Goal: Information Seeking & Learning: Understand process/instructions

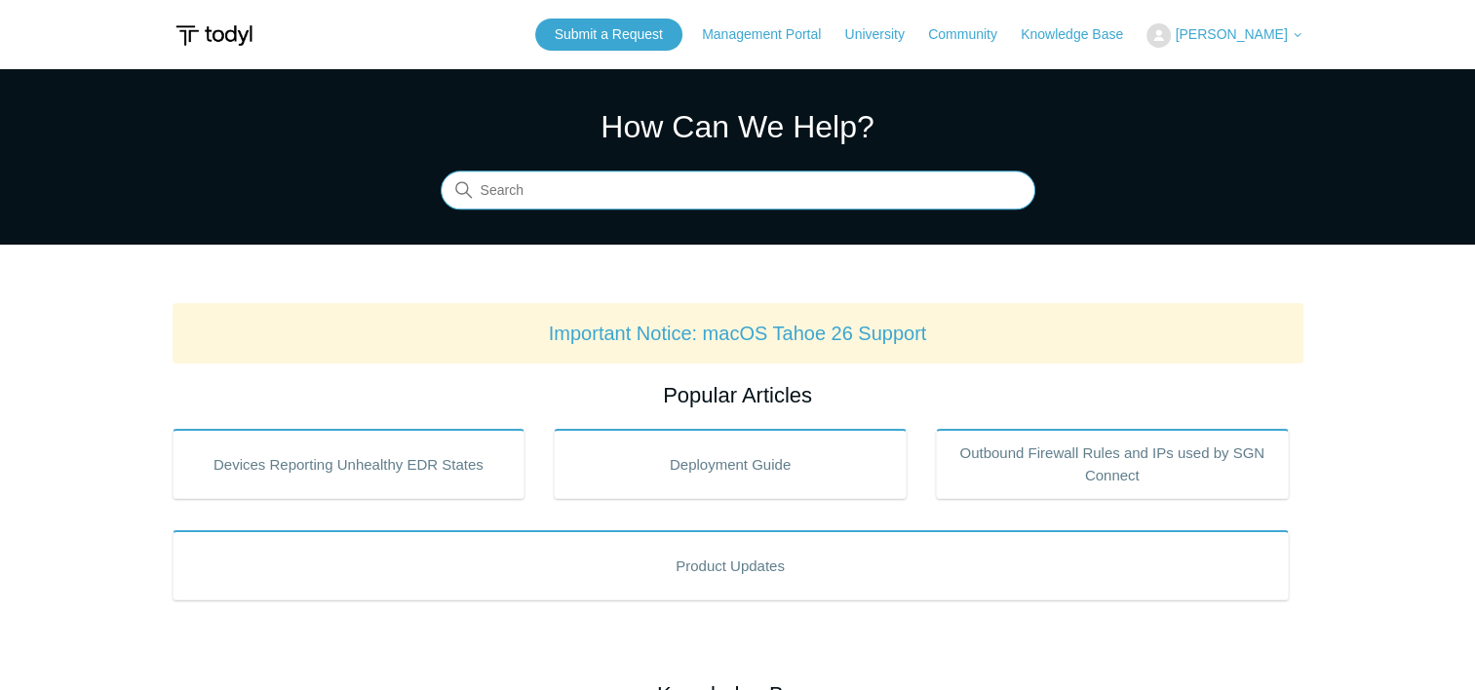
click at [777, 192] on input "Search" at bounding box center [738, 191] width 595 height 39
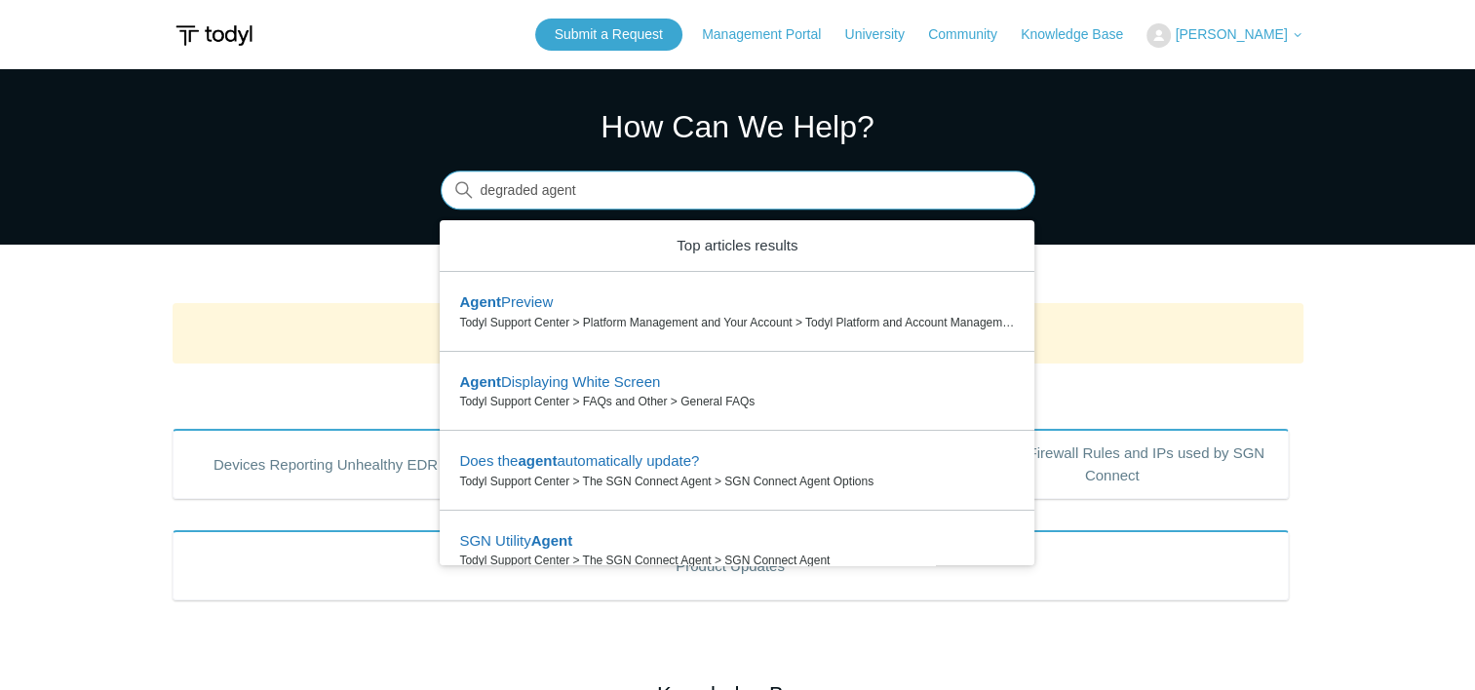
type input "degraded agent"
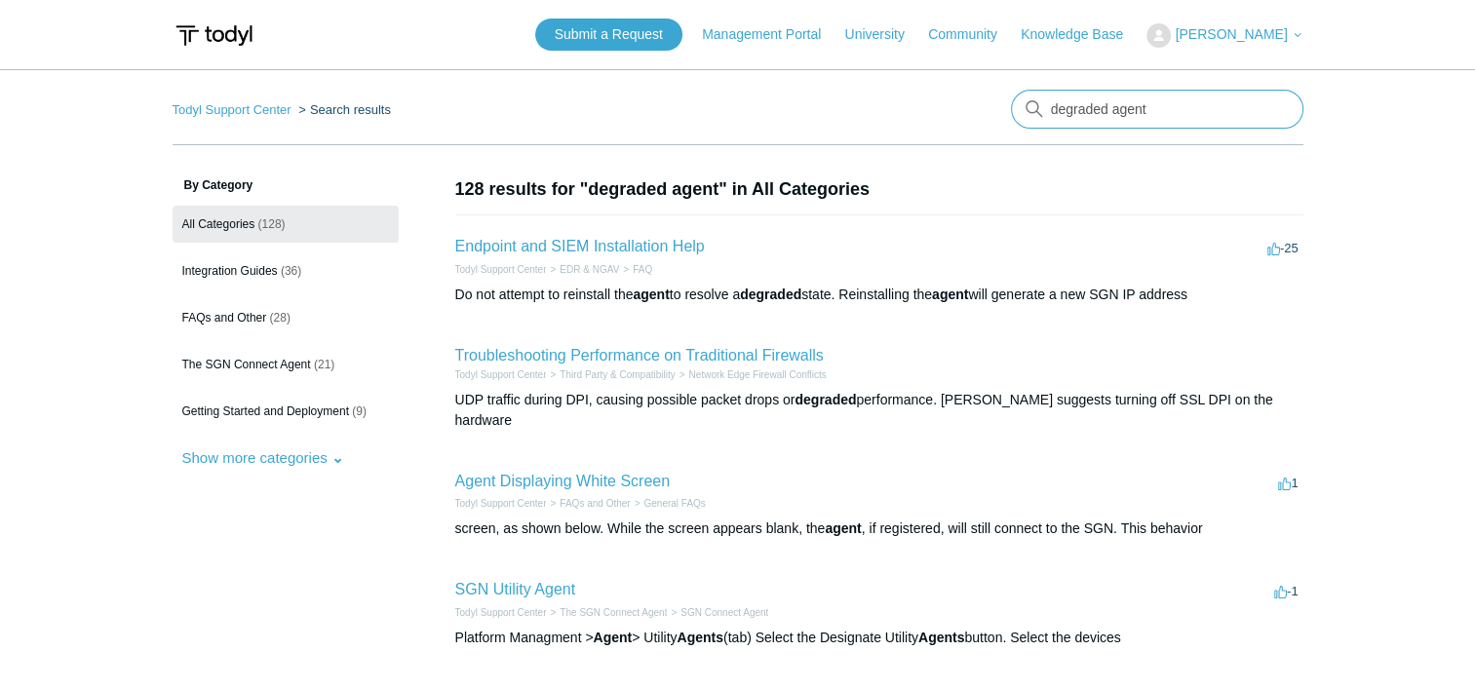
drag, startPoint x: 1177, startPoint y: 108, endPoint x: 985, endPoint y: 120, distance: 192.4
click at [989, 120] on nav "Todyl Support Center Search results degraded agent" at bounding box center [738, 118] width 1131 height 56
type input "unhealthy"
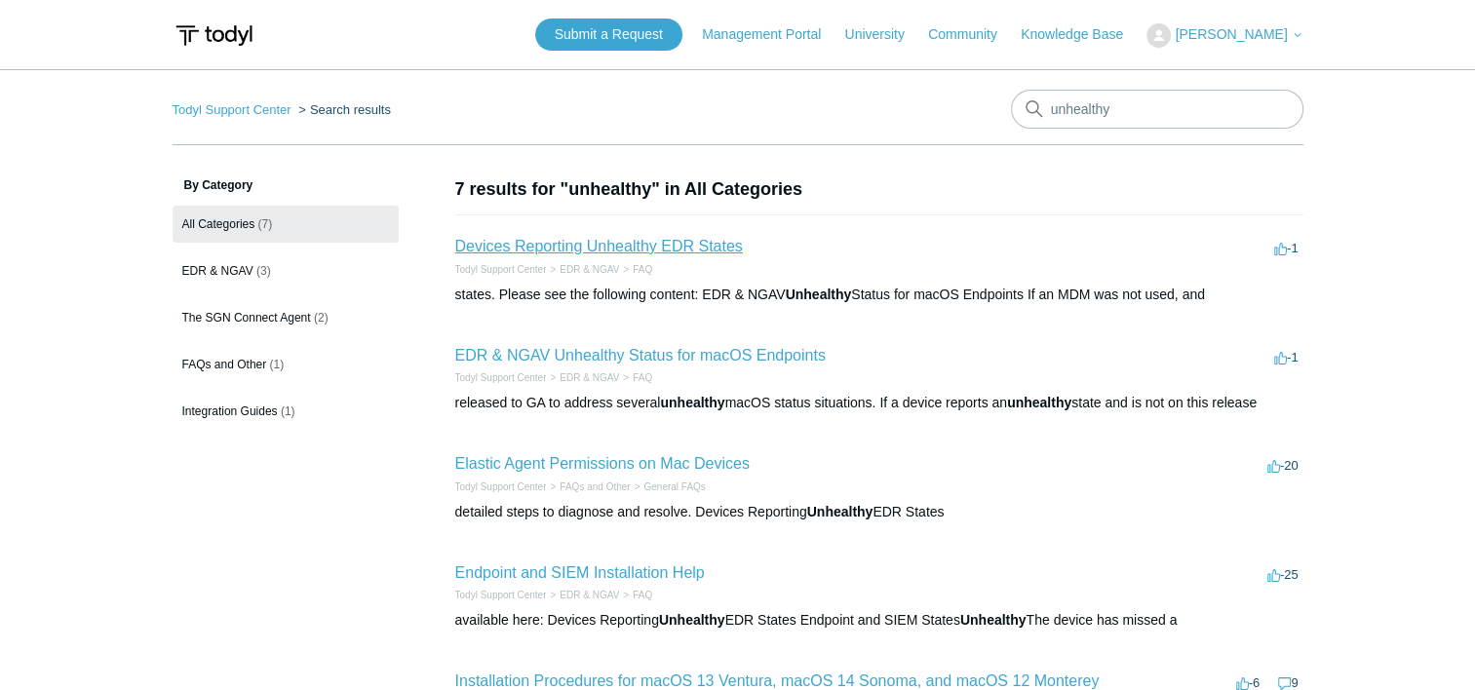
click at [551, 238] on link "Devices Reporting Unhealthy EDR States" at bounding box center [599, 246] width 288 height 17
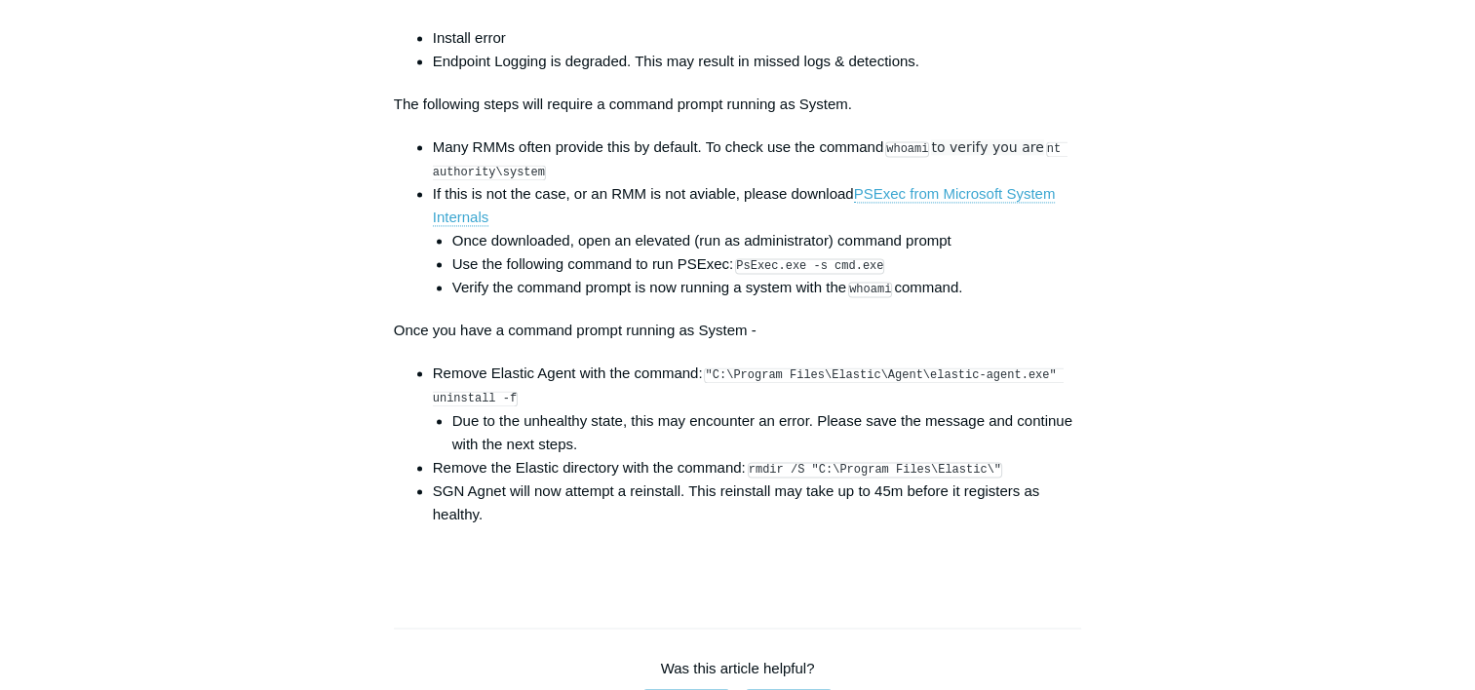
scroll to position [2826, 0]
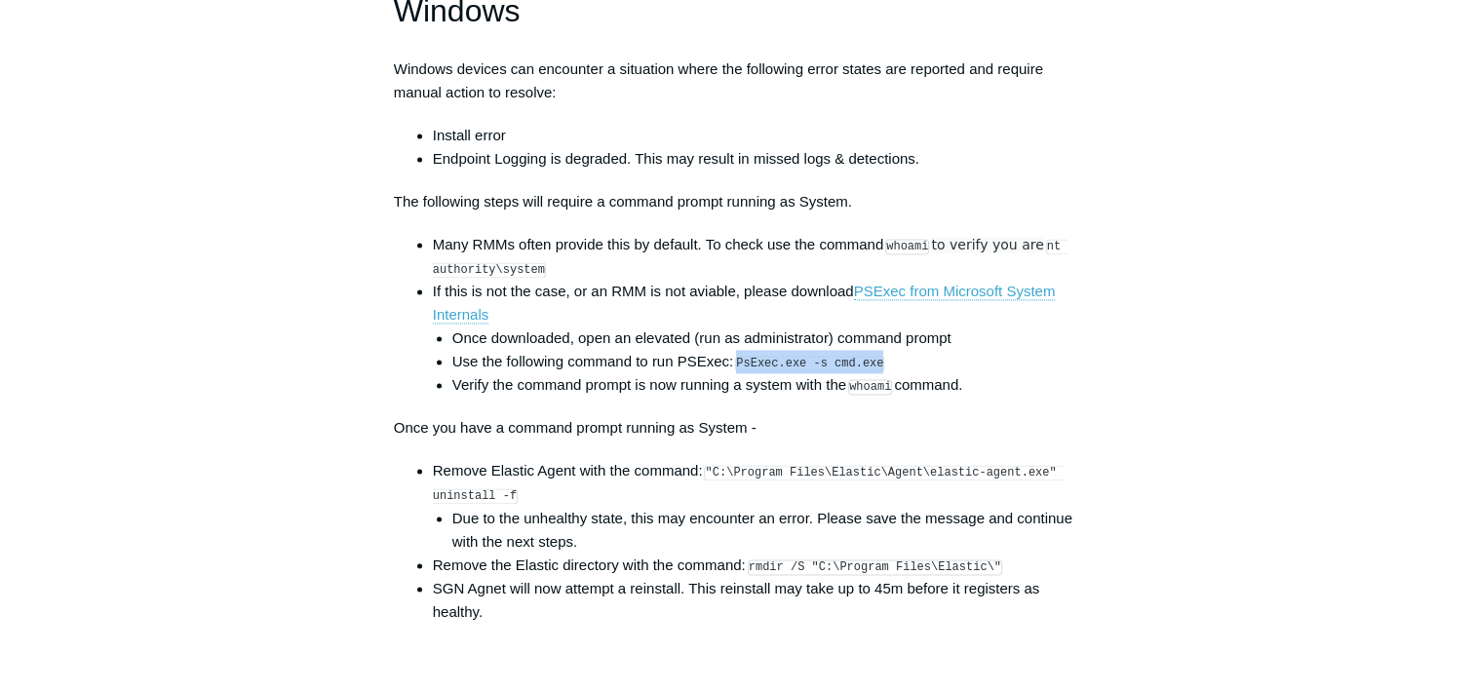
drag, startPoint x: 742, startPoint y: 374, endPoint x: 873, endPoint y: 382, distance: 131.8
click at [873, 371] on code "PsExec.exe -s cmd.exe" at bounding box center [809, 364] width 149 height 16
copy code "PsExec.exe -s cmd.exe"
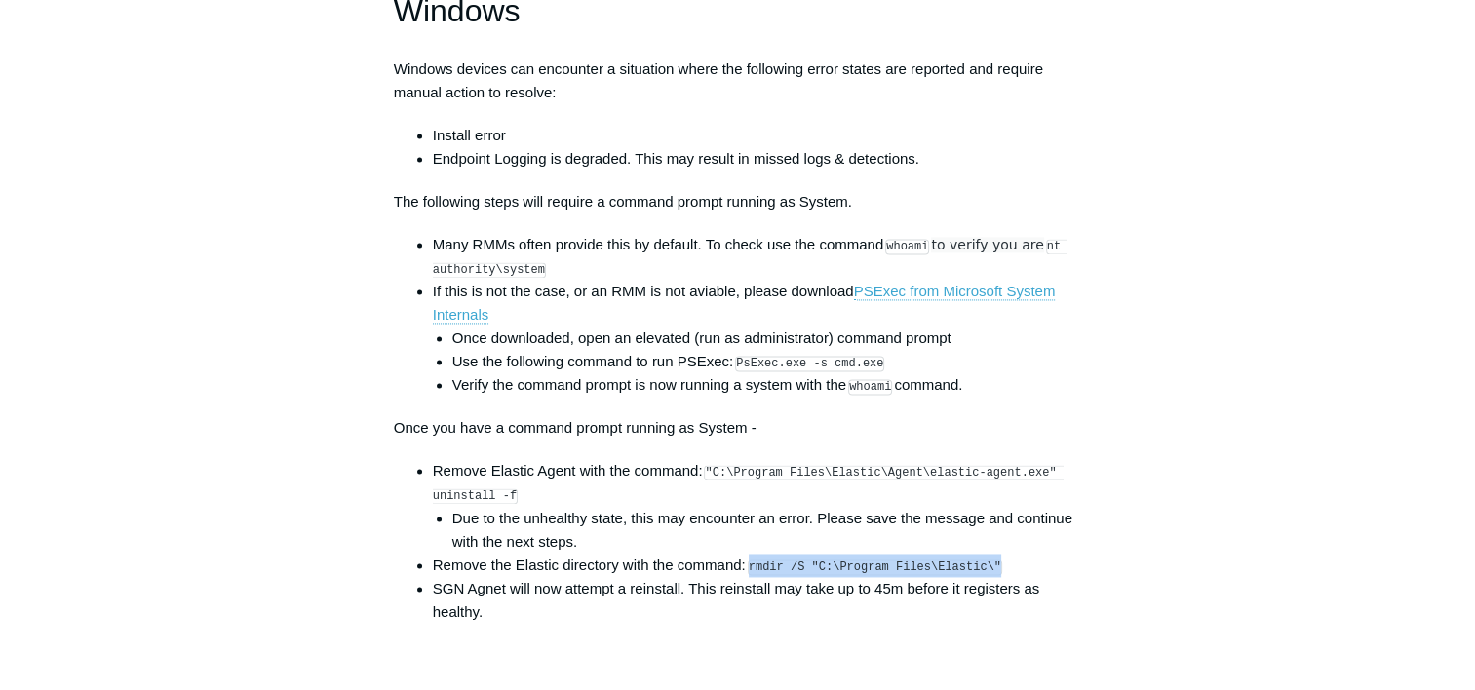
copy code "rmdir /S "C:\Program Files\Elastic\""
drag, startPoint x: 753, startPoint y: 582, endPoint x: 982, endPoint y: 571, distance: 229.3
click at [982, 571] on code "rmdir /S "C:\Program Files\Elastic\"" at bounding box center [875, 567] width 254 height 16
drag, startPoint x: 982, startPoint y: 571, endPoint x: 1075, endPoint y: 600, distance: 97.1
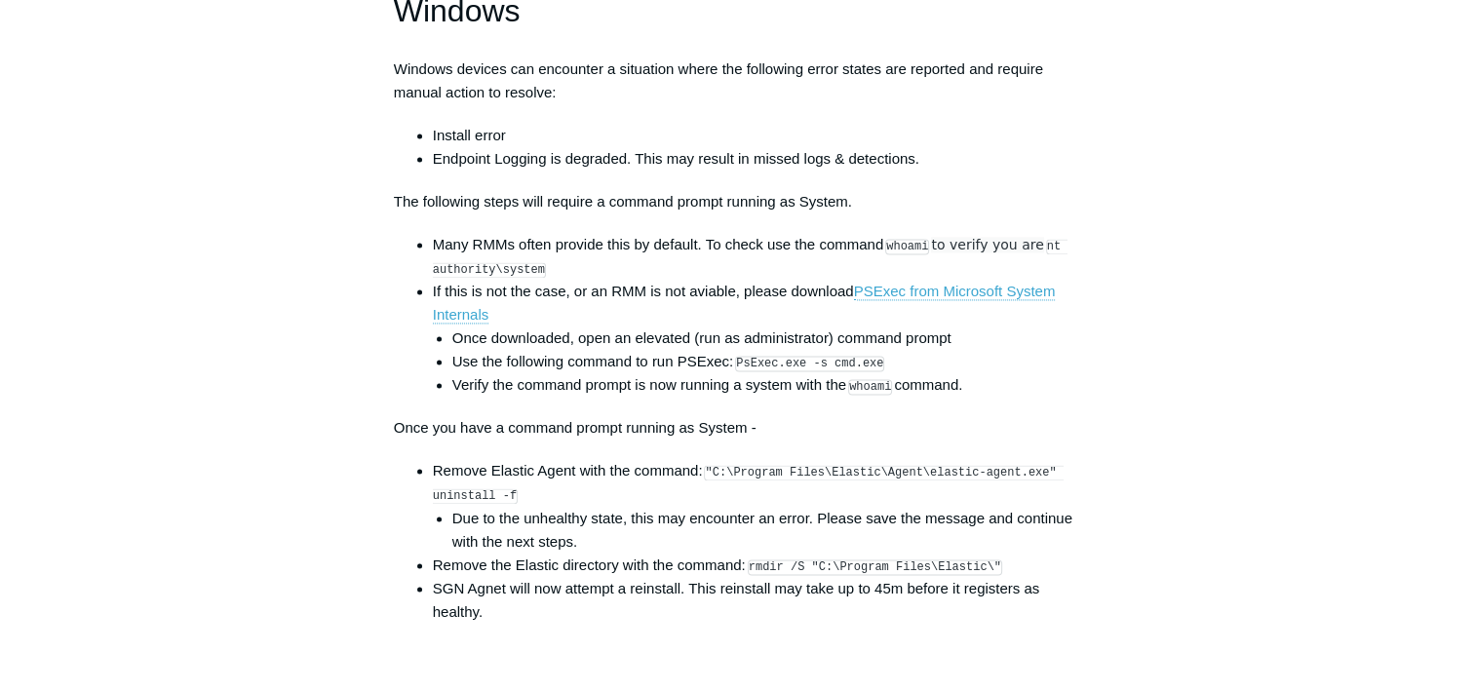
click at [710, 483] on code ""C:\Program Files\Elastic\Agent\elastic-agent.exe" uninstall -f" at bounding box center [748, 484] width 631 height 39
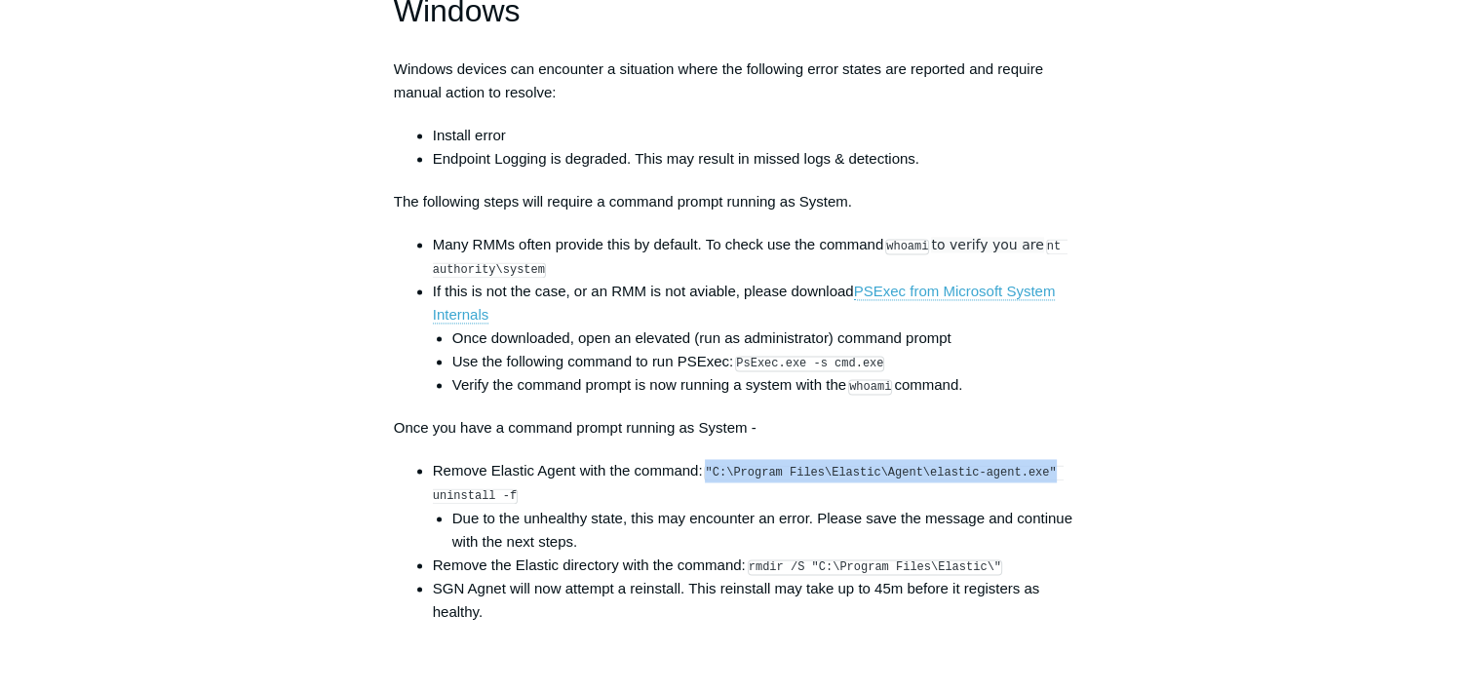
drag, startPoint x: 710, startPoint y: 483, endPoint x: 1027, endPoint y: 480, distance: 317.7
click at [1027, 480] on code ""C:\Program Files\Elastic\Agent\elastic-agent.exe" uninstall -f" at bounding box center [748, 484] width 631 height 39
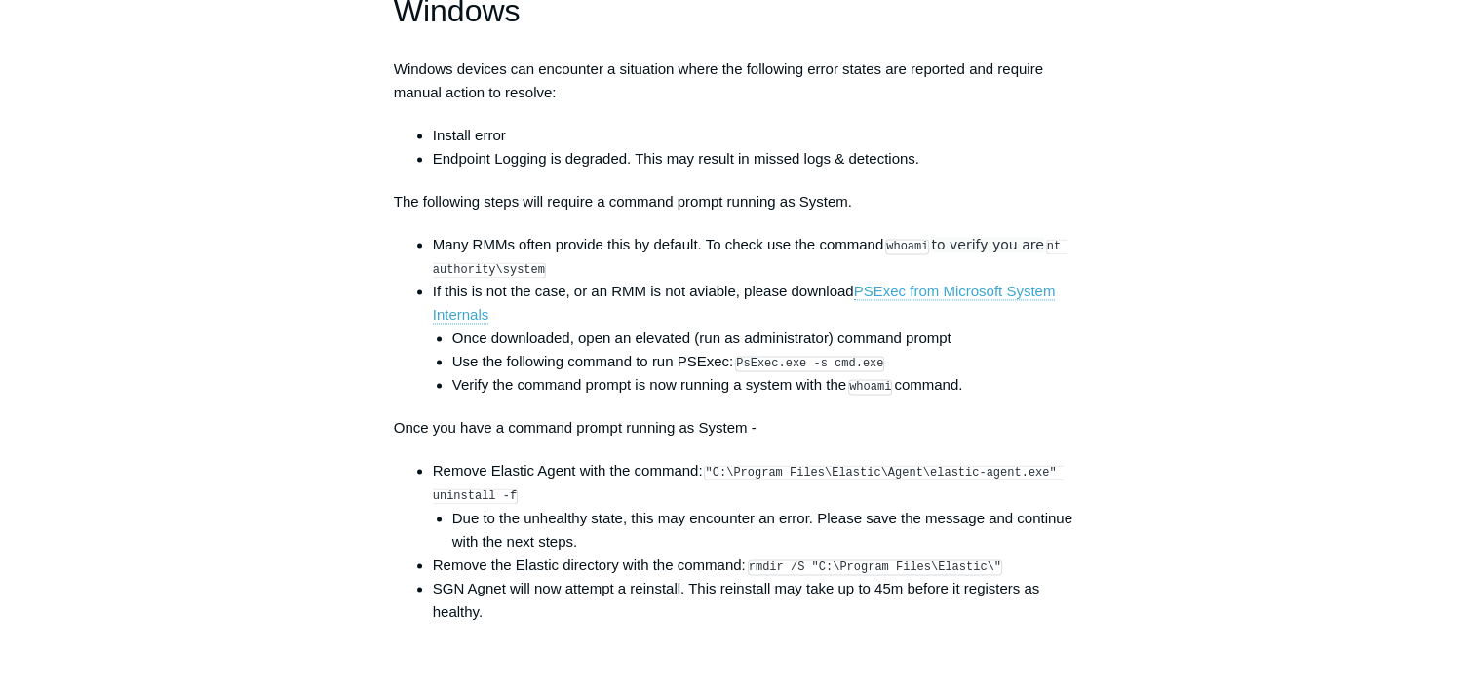
drag, startPoint x: 751, startPoint y: 580, endPoint x: 981, endPoint y: 585, distance: 230.1
click at [981, 575] on code "rmdir /S "C:\Program Files\Elastic\"" at bounding box center [875, 567] width 254 height 16
copy code "rmdir /S "C:\Program Files\Elastic\""
drag, startPoint x: 736, startPoint y: 375, endPoint x: 889, endPoint y: 378, distance: 153.0
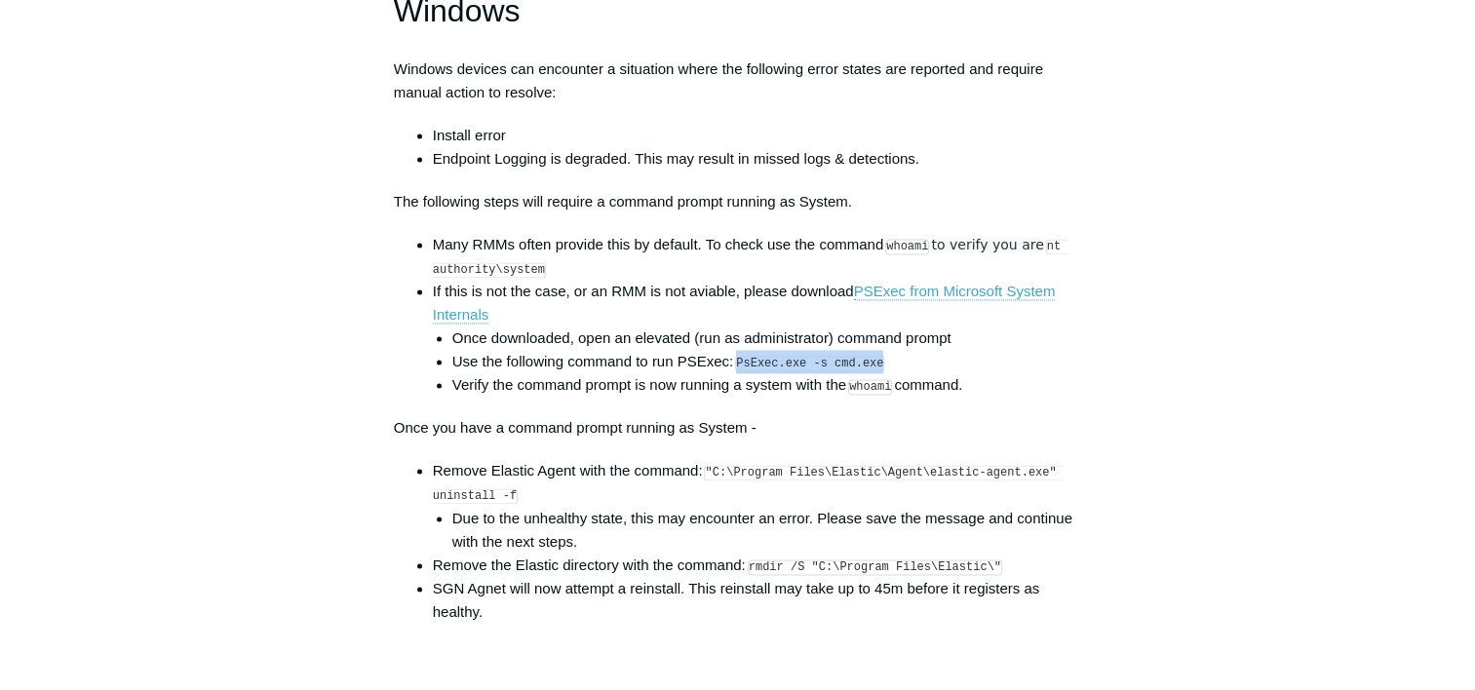
click at [889, 373] on li "Use the following command to run PSExec: PsExec.exe -s cmd.exe" at bounding box center [767, 361] width 630 height 23
drag, startPoint x: 889, startPoint y: 378, endPoint x: 840, endPoint y: 377, distance: 48.7
copy code "PsExec.exe -s cmd.exe"
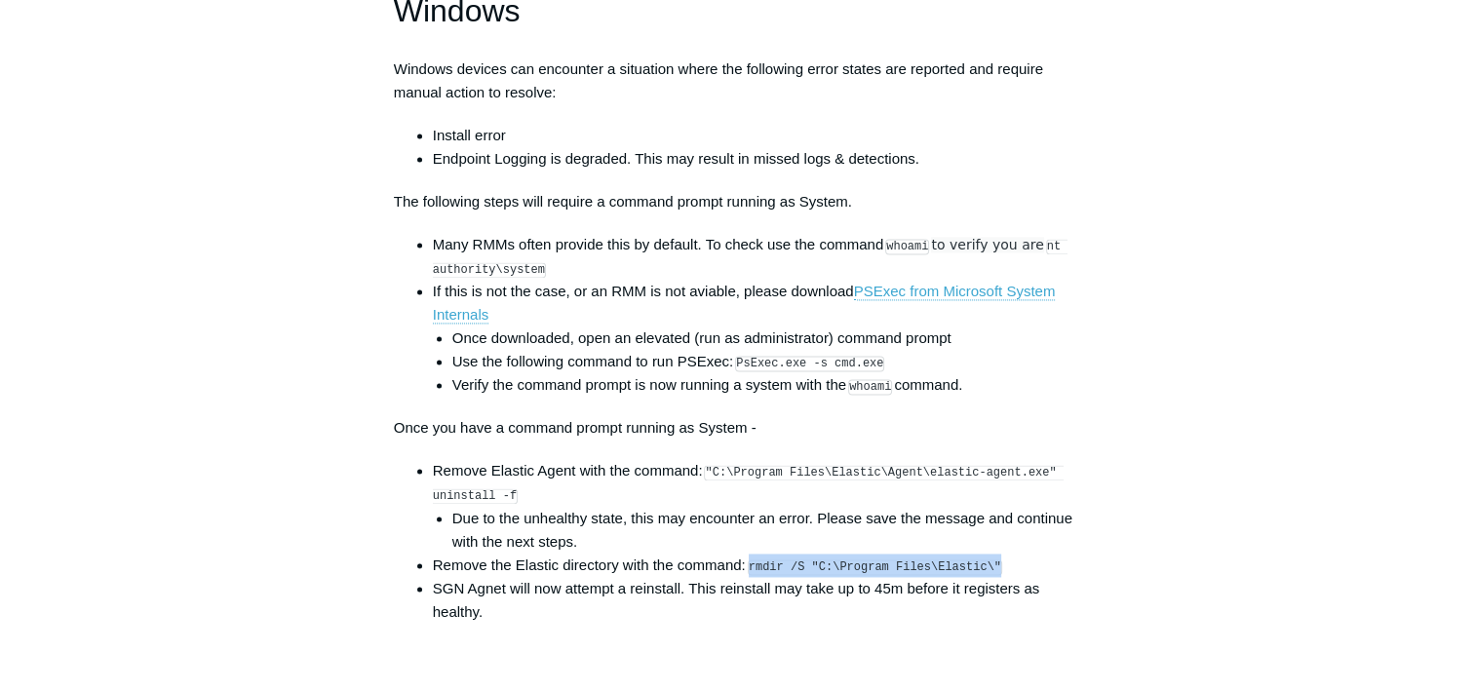
drag, startPoint x: 750, startPoint y: 580, endPoint x: 983, endPoint y: 574, distance: 233.0
click at [983, 574] on li "Remove the Elastic directory with the command: rmdir /S "C:\Program Files\Elast…" at bounding box center [757, 565] width 649 height 23
copy code "rmdir /S "C:\Program Files\Elastic\""
